Goal: Find specific page/section: Find specific page/section

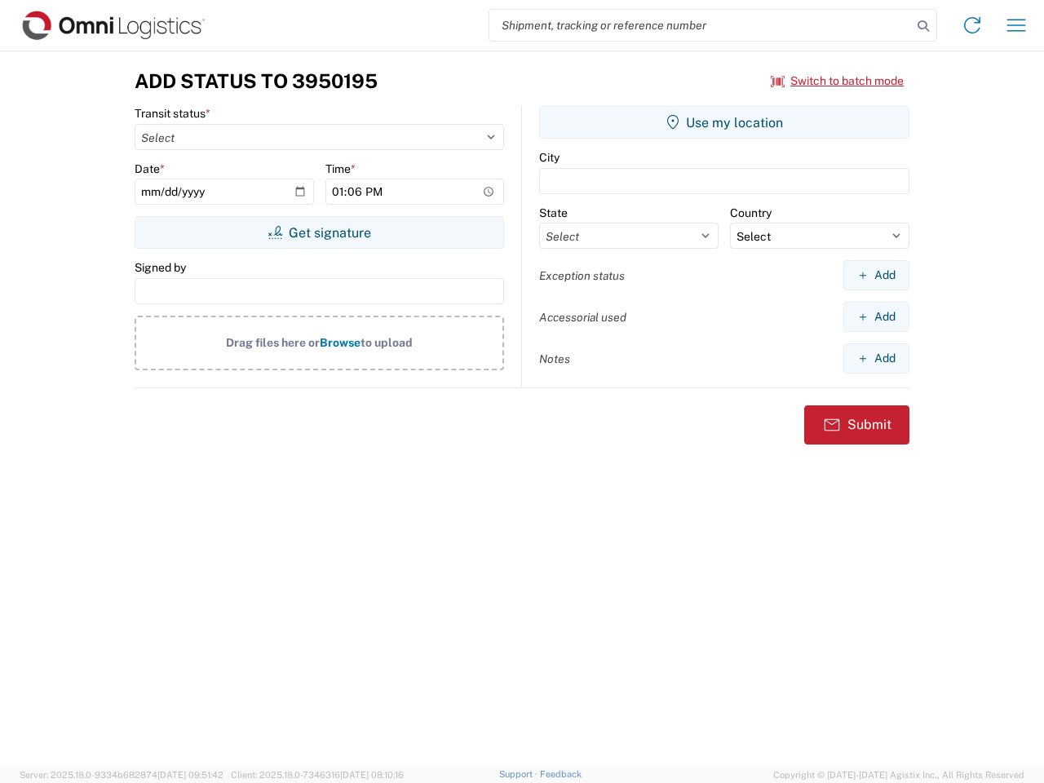
click at [701, 25] on input "search" at bounding box center [701, 25] width 423 height 31
click at [924, 26] on icon at bounding box center [923, 26] width 23 height 23
click at [973, 25] on icon at bounding box center [973, 25] width 26 height 26
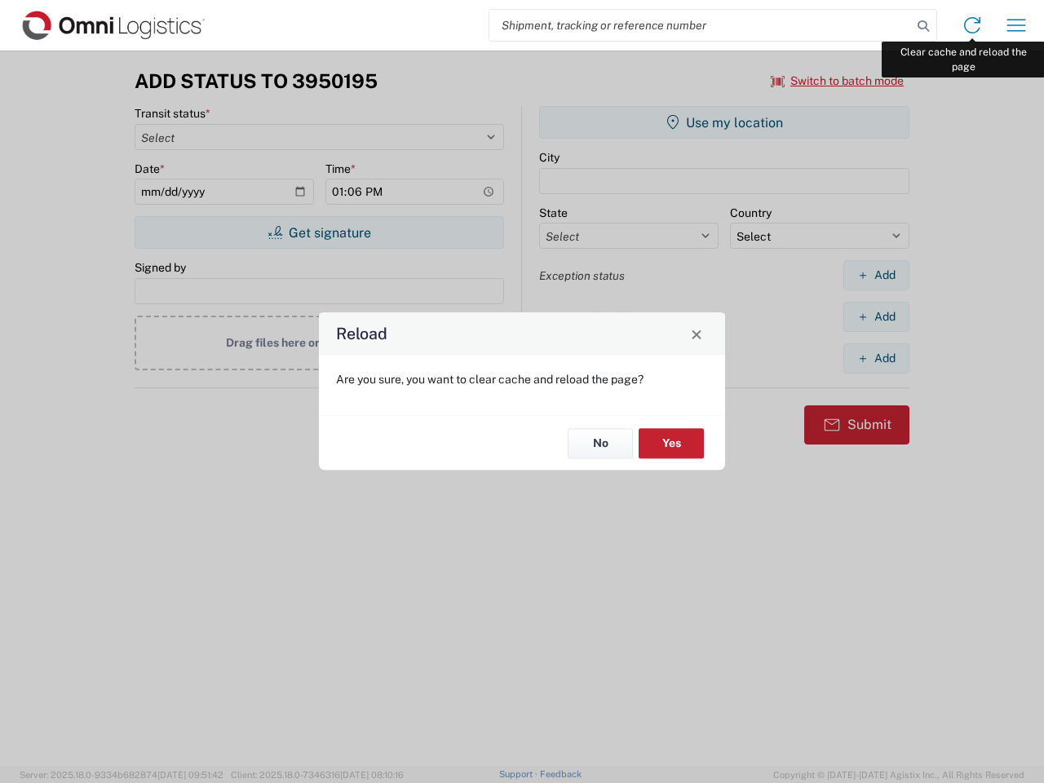
click at [1017, 25] on div "Reload Are you sure, you want to clear cache and reload the page? No Yes" at bounding box center [522, 391] width 1044 height 783
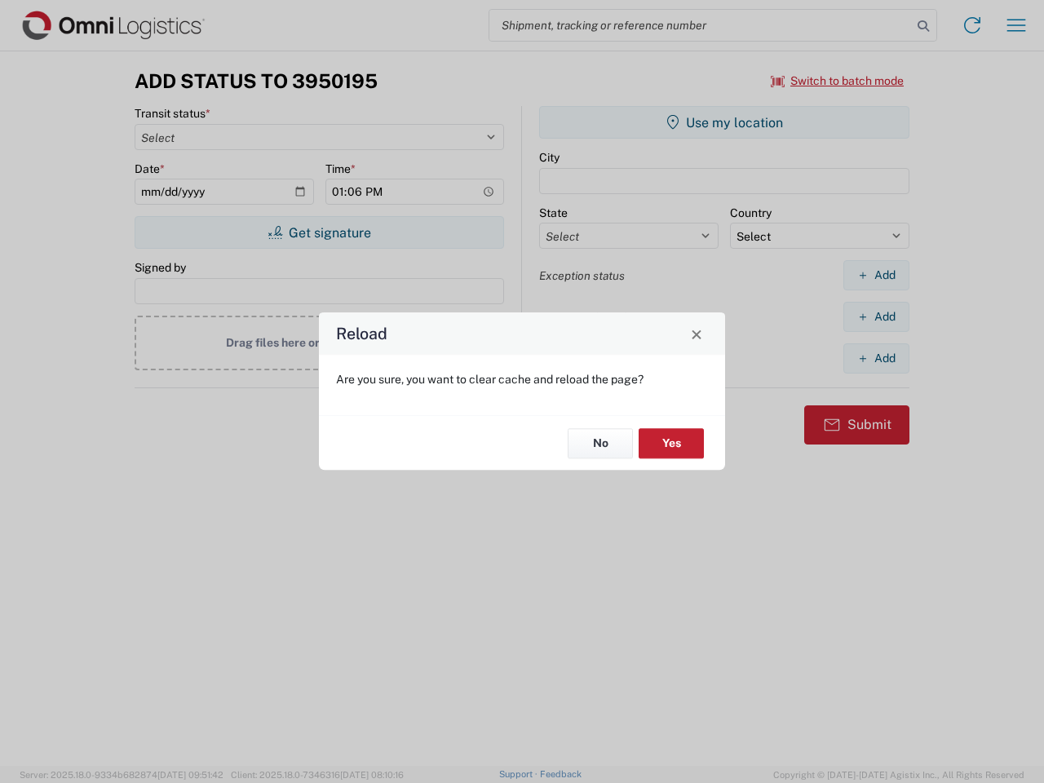
click at [838, 81] on div "Reload Are you sure, you want to clear cache and reload the page? No Yes" at bounding box center [522, 391] width 1044 height 783
click at [319, 233] on div "Reload Are you sure, you want to clear cache and reload the page? No Yes" at bounding box center [522, 391] width 1044 height 783
click at [725, 122] on div "Reload Are you sure, you want to clear cache and reload the page? No Yes" at bounding box center [522, 391] width 1044 height 783
click at [876, 275] on div "Reload Are you sure, you want to clear cache and reload the page? No Yes" at bounding box center [522, 391] width 1044 height 783
click at [876, 317] on div "Reload Are you sure, you want to clear cache and reload the page? No Yes" at bounding box center [522, 391] width 1044 height 783
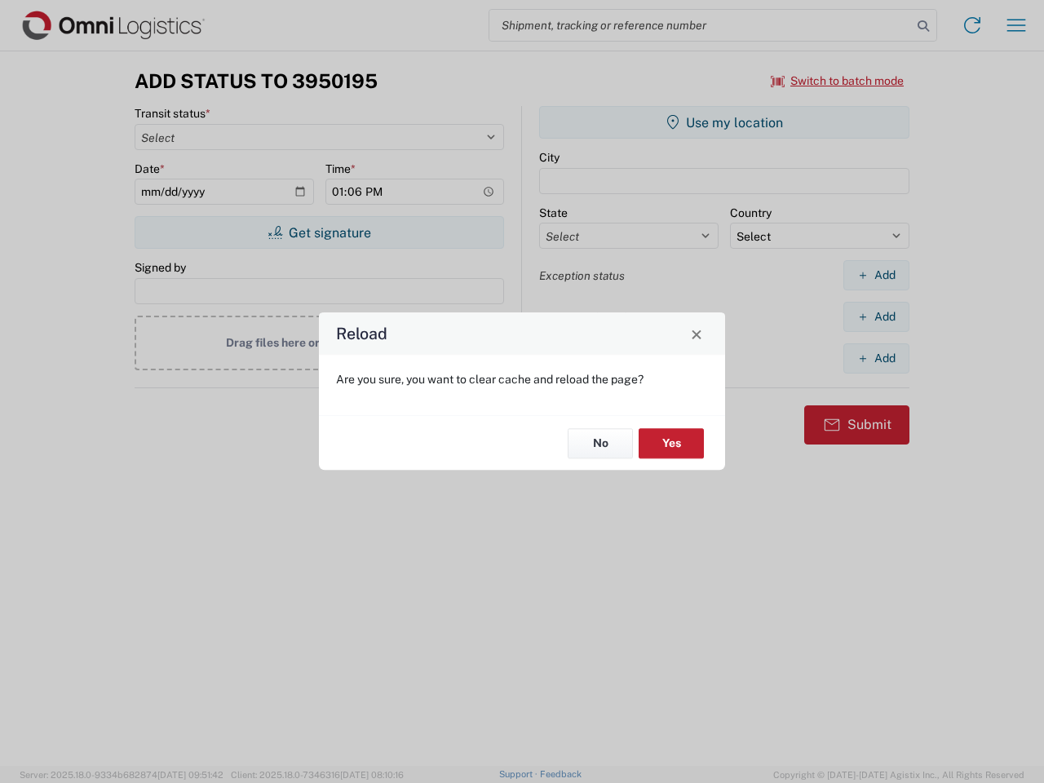
click at [876, 358] on div "Reload Are you sure, you want to clear cache and reload the page? No Yes" at bounding box center [522, 391] width 1044 height 783
